Goal: Check status

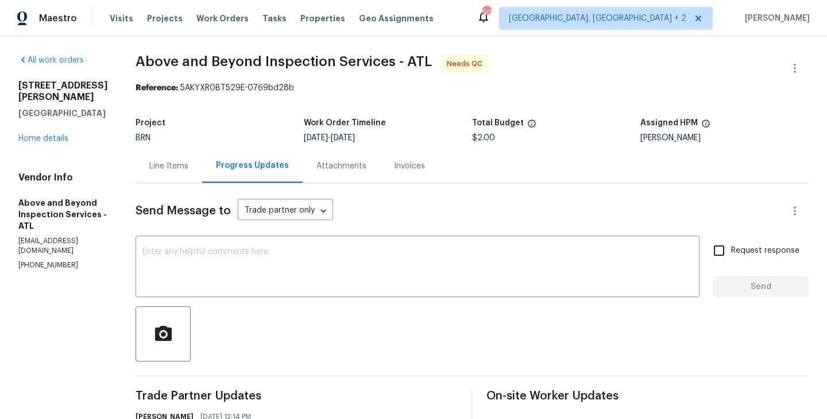
click at [196, 147] on div "Project BRN Work Order Timeline [DATE] - [DATE] Total Budget $2.00 Assigned HPM…" at bounding box center [471, 130] width 673 height 37
click at [202, 172] on div "Line Items" at bounding box center [168, 166] width 67 height 34
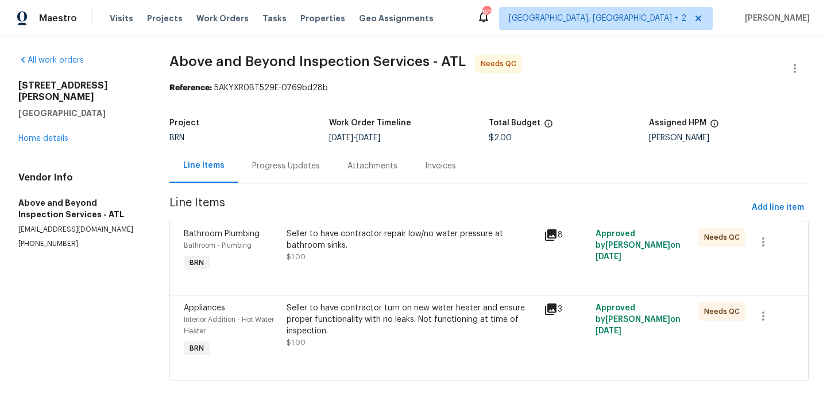
click at [280, 327] on div "Interior Addition - Hot Water Heater" at bounding box center [232, 324] width 96 height 23
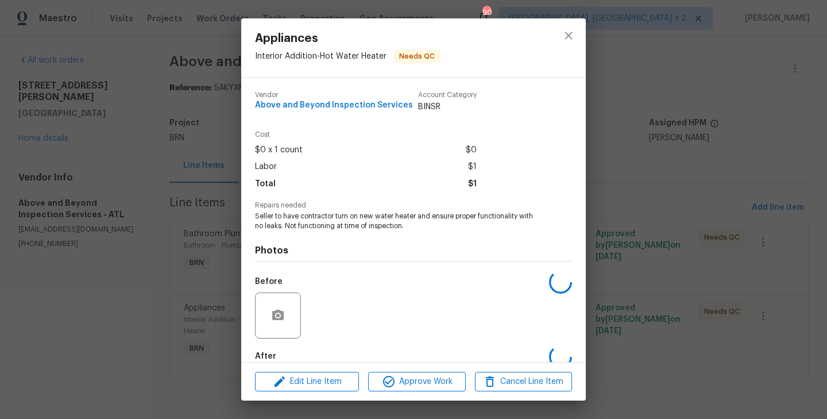
scroll to position [63, 0]
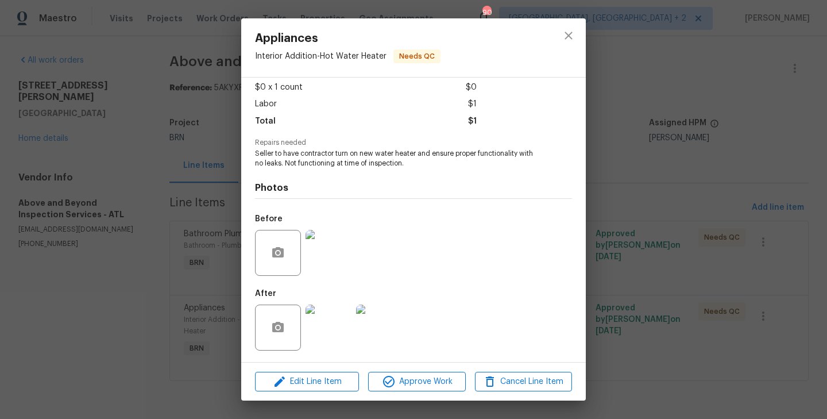
click at [335, 258] on img at bounding box center [328, 253] width 46 height 46
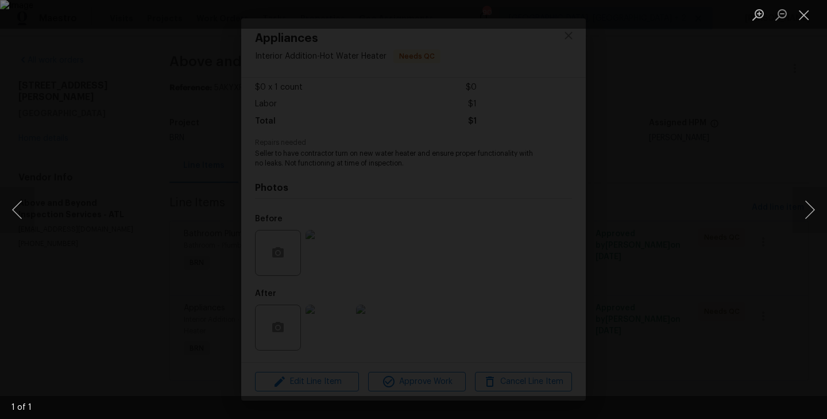
click at [244, 335] on div "Lightbox" at bounding box center [413, 209] width 827 height 419
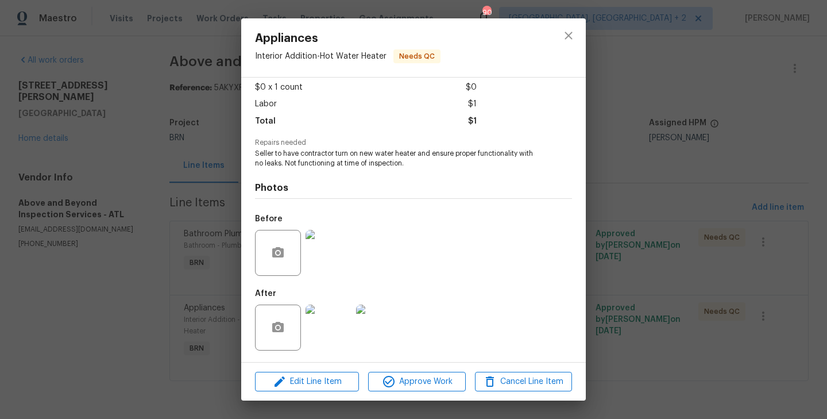
click at [334, 330] on img at bounding box center [328, 327] width 46 height 46
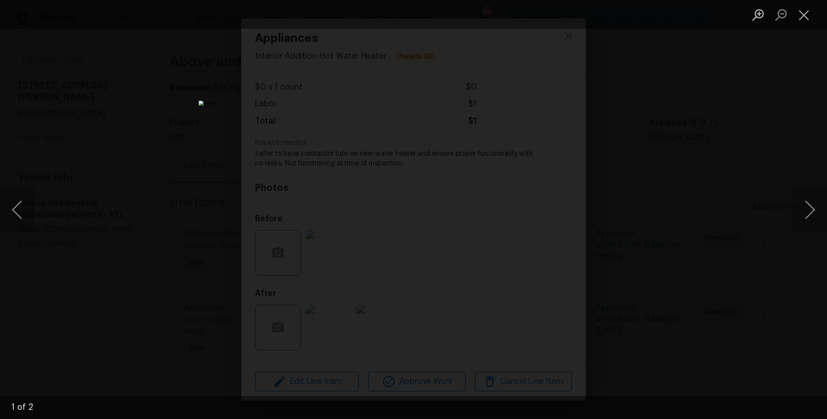
click at [152, 252] on div "Lightbox" at bounding box center [413, 209] width 827 height 419
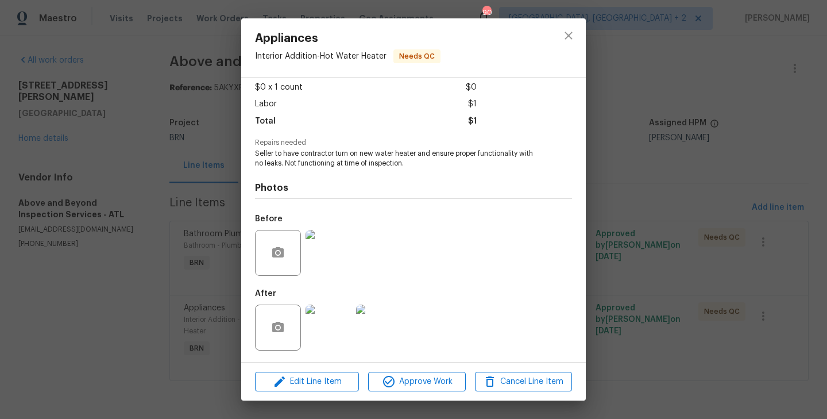
click at [345, 260] on img at bounding box center [328, 253] width 46 height 46
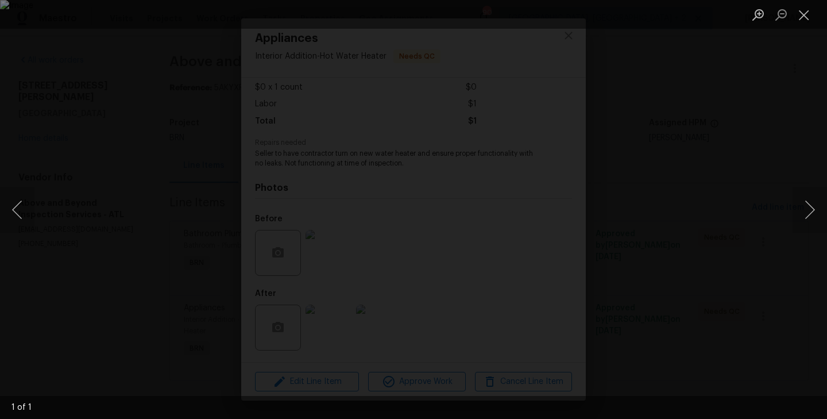
click at [206, 281] on div "Lightbox" at bounding box center [413, 209] width 827 height 419
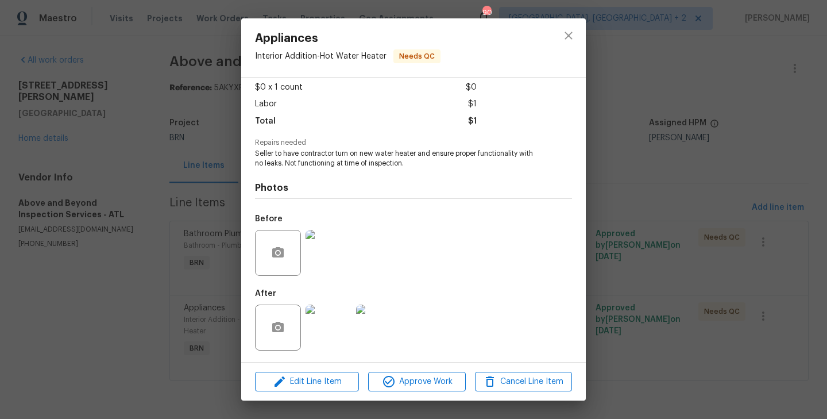
click at [328, 325] on img at bounding box center [328, 327] width 46 height 46
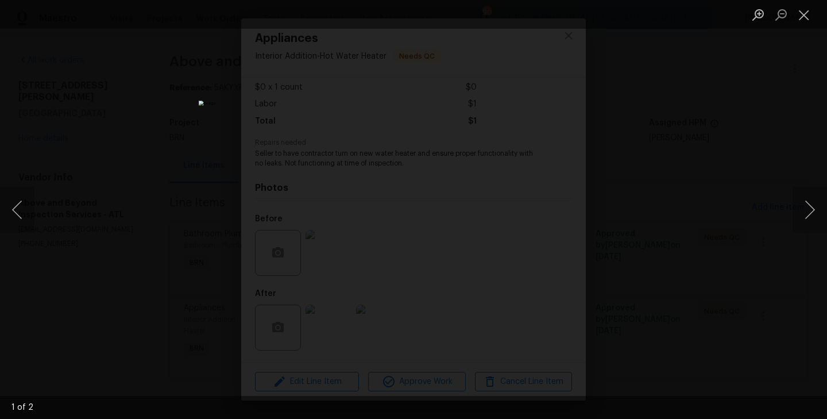
click at [200, 244] on div "Lightbox" at bounding box center [413, 209] width 827 height 419
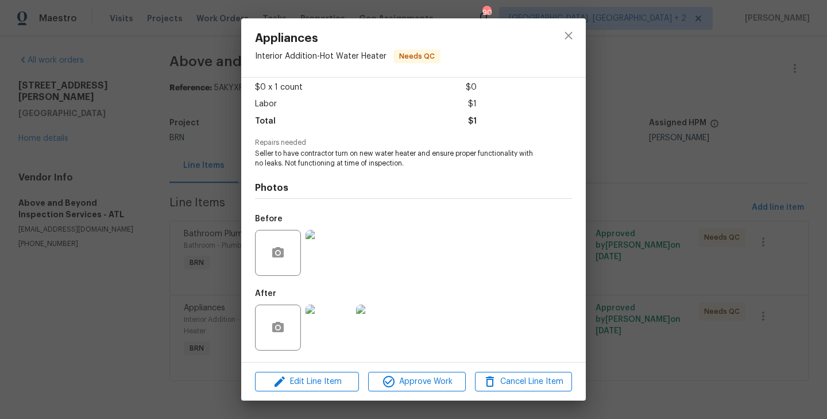
click at [200, 243] on div "Appliances Interior Addition - Hot Water Heater Needs QC Vendor Above and Beyon…" at bounding box center [413, 209] width 827 height 419
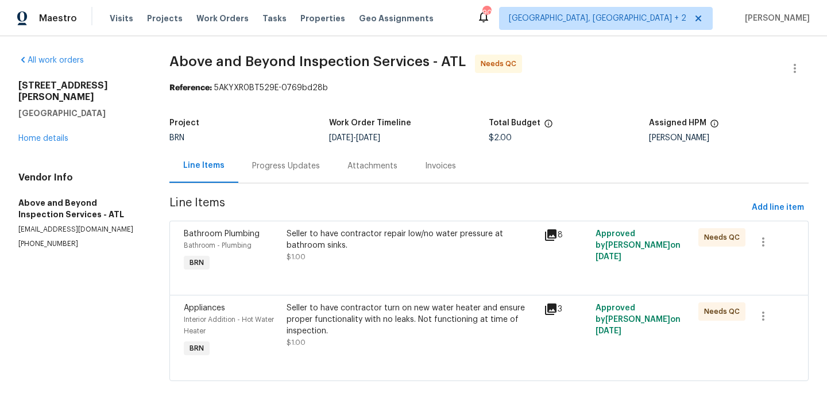
click at [283, 248] on div "Bathroom Plumbing Bathroom - Plumbing BRN" at bounding box center [231, 250] width 103 height 53
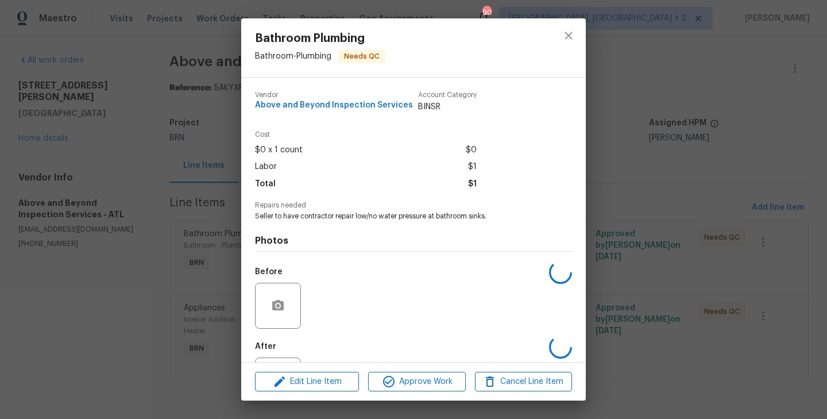
scroll to position [53, 0]
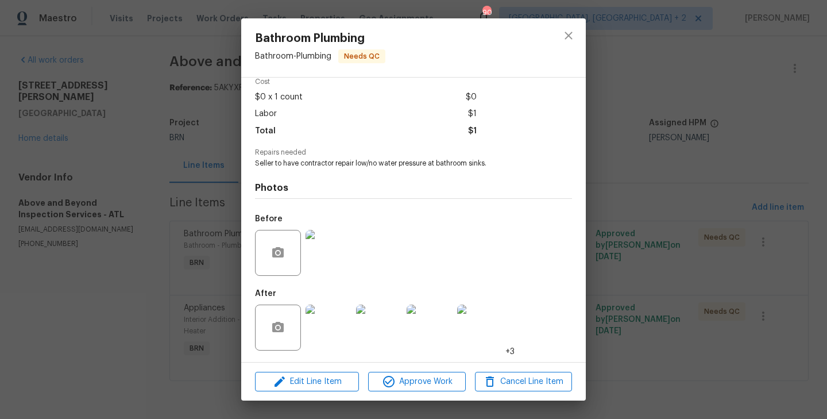
click at [342, 330] on img at bounding box center [328, 327] width 46 height 46
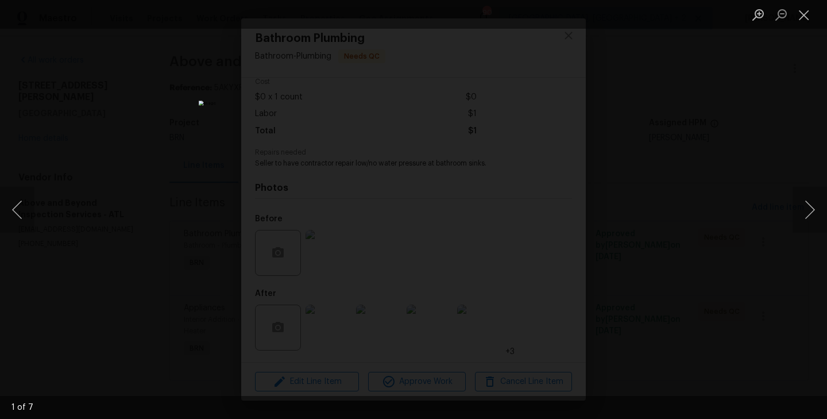
click at [223, 249] on div "Lightbox" at bounding box center [413, 209] width 827 height 419
